Goal: Check status

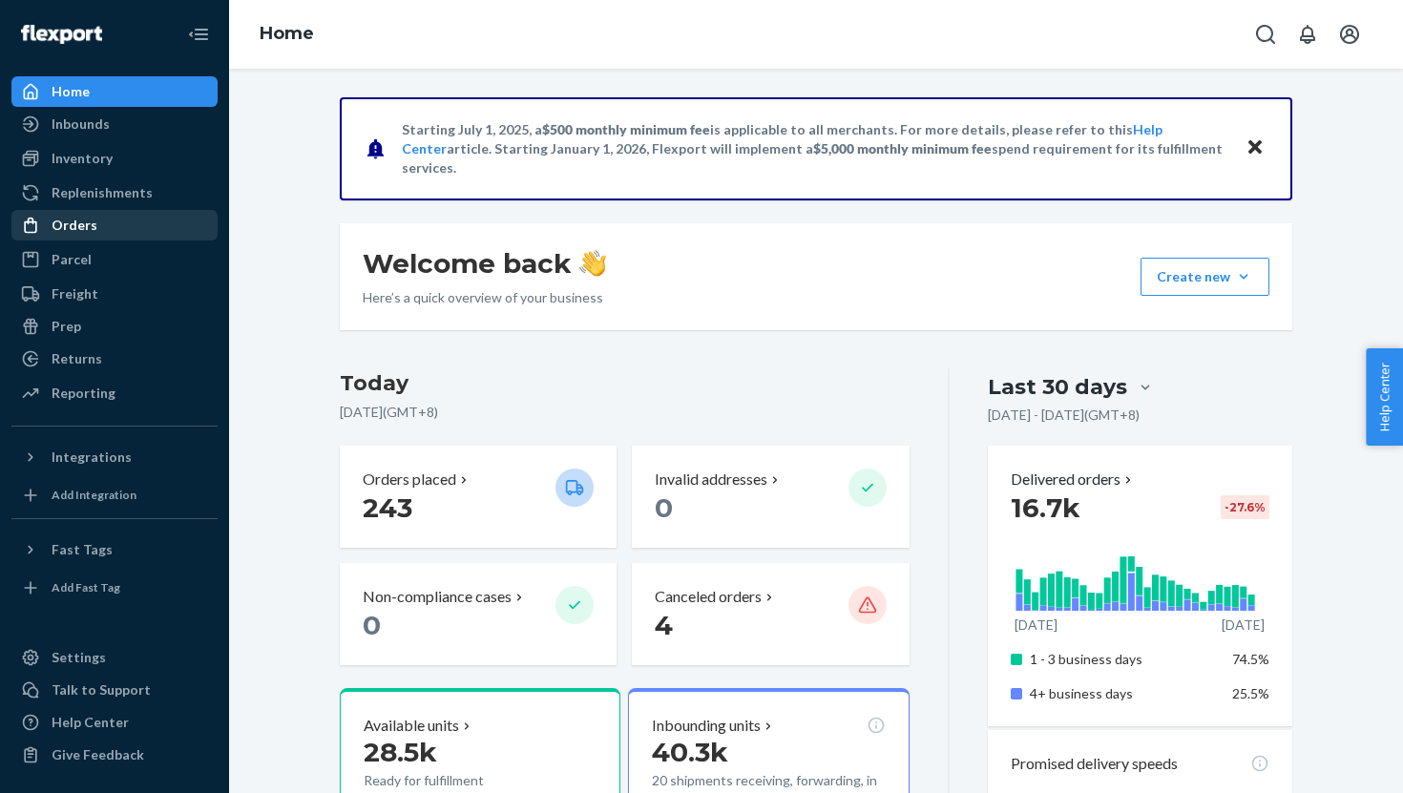
click at [110, 224] on div "Orders" at bounding box center [114, 225] width 202 height 27
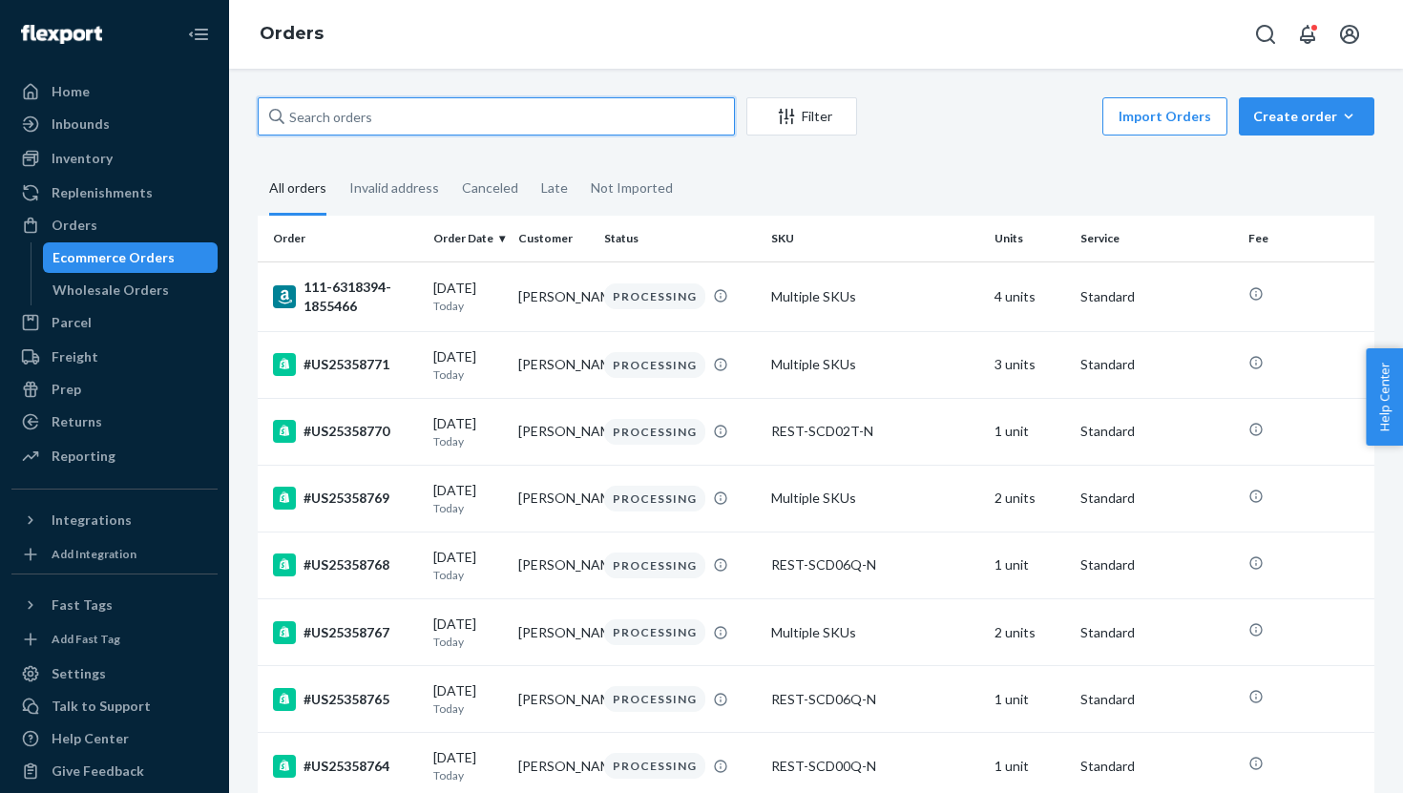
click at [340, 109] on input "text" at bounding box center [496, 116] width 477 height 38
paste input "US25356204"
type input "US25356204"
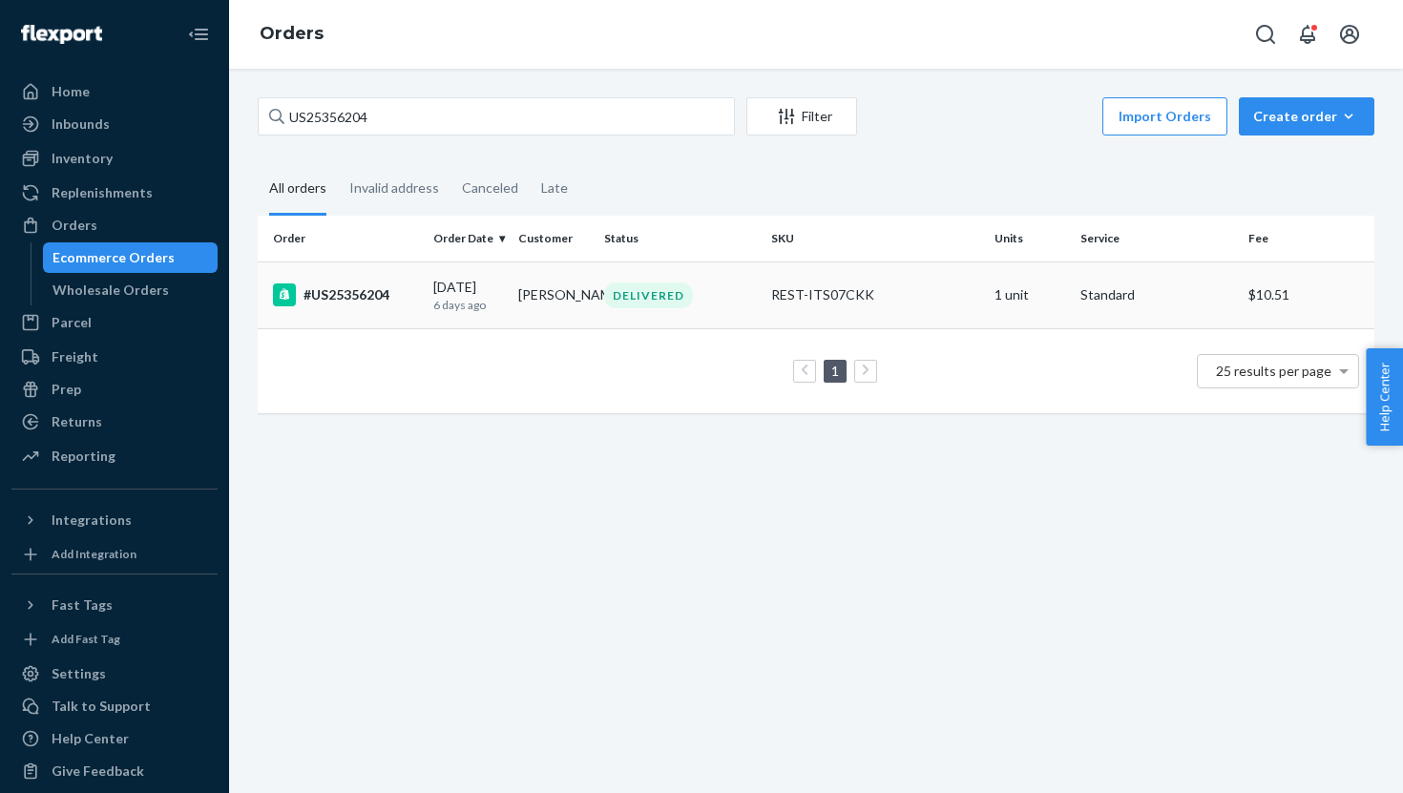
click at [426, 292] on td "[DATE] [DATE]" at bounding box center [469, 295] width 86 height 67
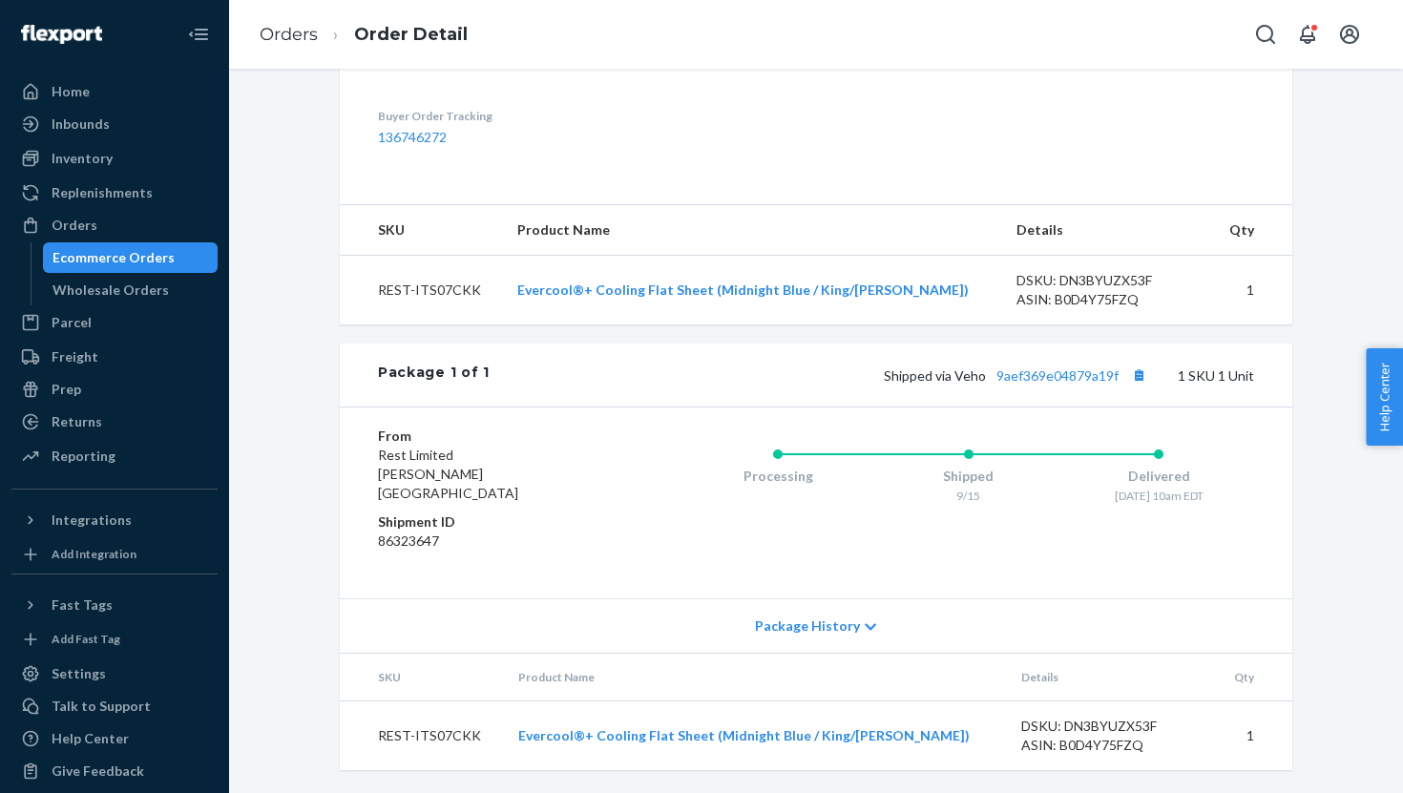
scroll to position [580, 0]
click at [1033, 384] on link "9aef369e04879a19f" at bounding box center [1058, 376] width 122 height 16
